Goal: Task Accomplishment & Management: Manage account settings

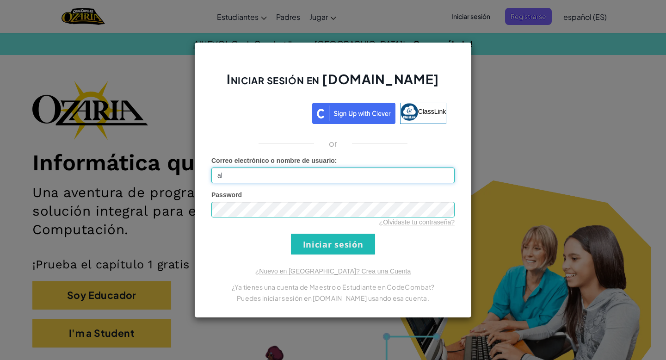
type input "[EMAIL_ADDRESS][DOMAIN_NAME]"
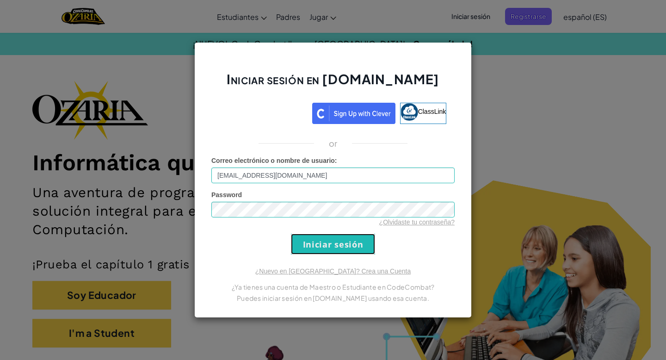
click at [319, 240] on input "Iniciar sesión" at bounding box center [333, 244] width 84 height 21
click at [323, 244] on input "Iniciar sesión" at bounding box center [333, 244] width 84 height 21
click at [324, 245] on input "Iniciar sesión" at bounding box center [333, 244] width 84 height 21
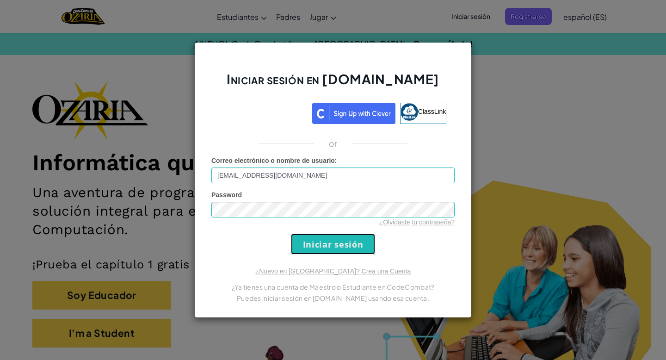
click at [324, 245] on input "Iniciar sesión" at bounding box center [333, 244] width 84 height 21
click at [326, 250] on input "Iniciar sesión" at bounding box center [333, 244] width 84 height 21
click at [322, 247] on input "Iniciar sesión" at bounding box center [333, 244] width 84 height 21
